Goal: Task Accomplishment & Management: Complete application form

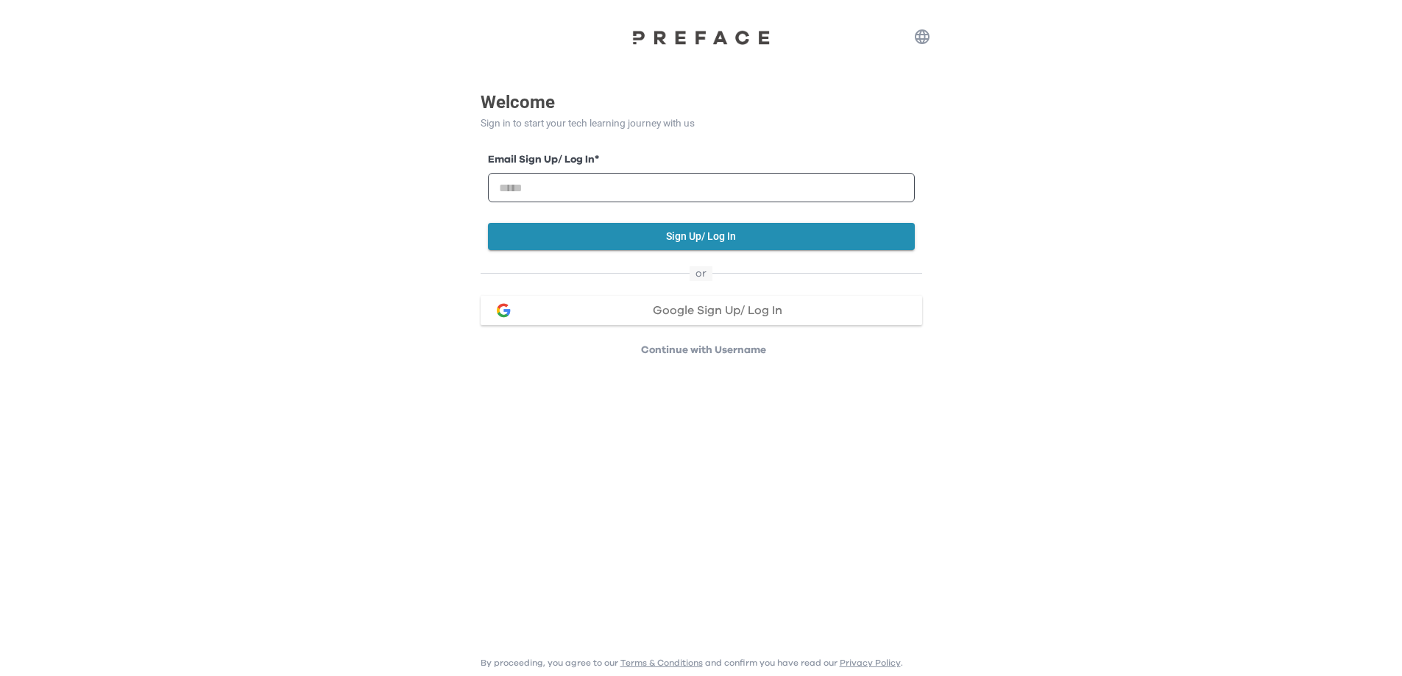
click at [607, 132] on div "Email Sign Up/ Log In * Sign Up/ Log In" at bounding box center [702, 198] width 442 height 136
click at [718, 41] on img at bounding box center [701, 36] width 147 height 15
click at [724, 30] on img at bounding box center [701, 36] width 147 height 15
click at [946, 46] on div "Welcome Sign in to start your tech learning journey with us Email Sign Up/ Log …" at bounding box center [701, 179] width 1402 height 358
click at [915, 37] on icon "button" at bounding box center [922, 36] width 15 height 15
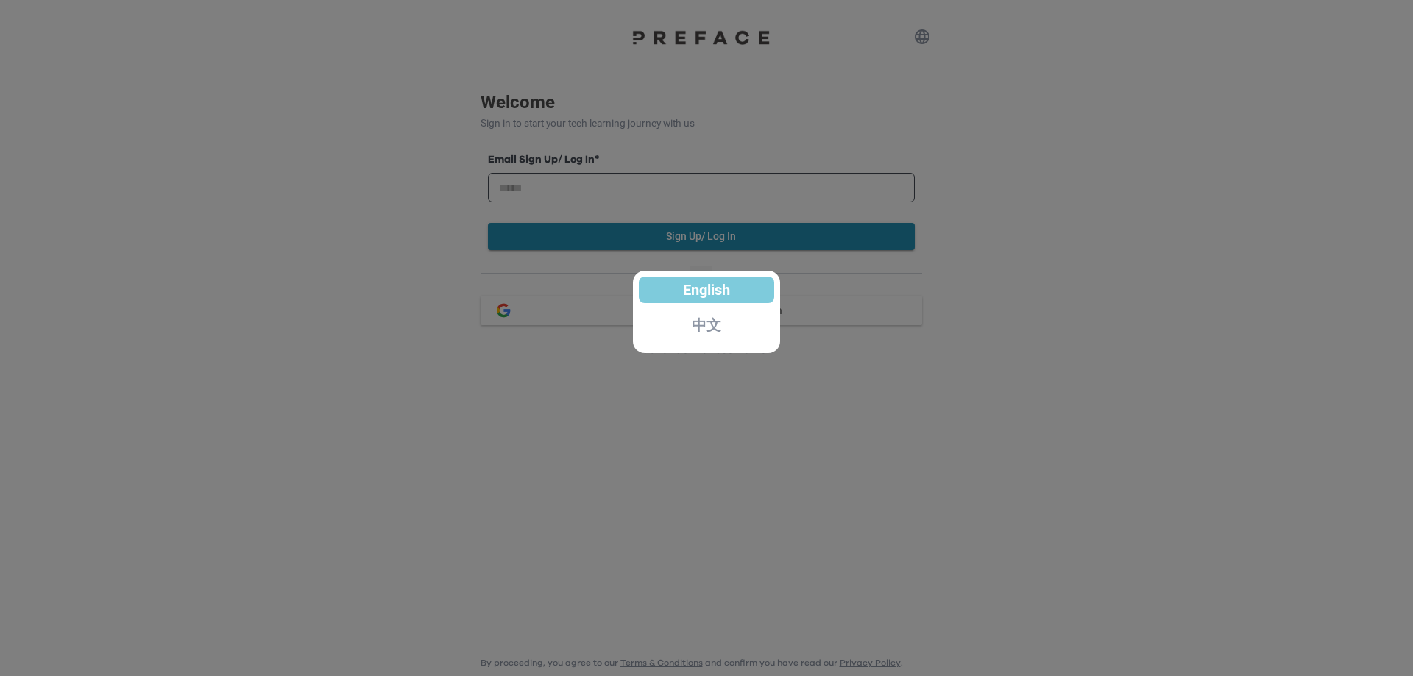
click at [879, 35] on div at bounding box center [706, 338] width 1413 height 676
